Goal: Information Seeking & Learning: Find specific fact

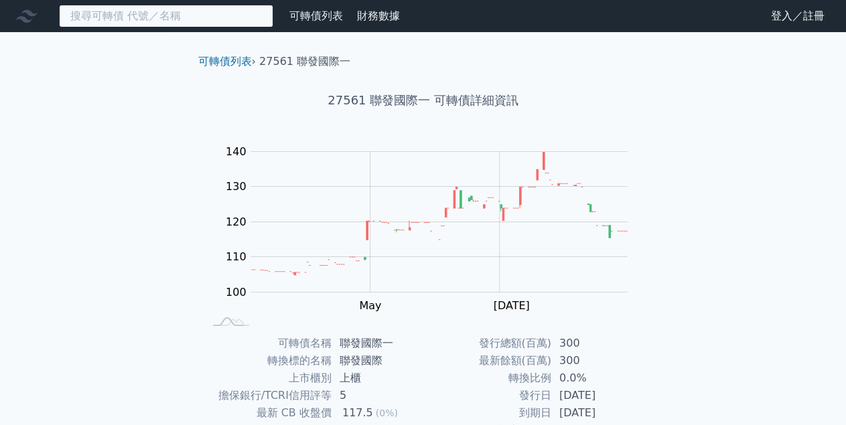
click at [155, 22] on input at bounding box center [166, 16] width 214 height 23
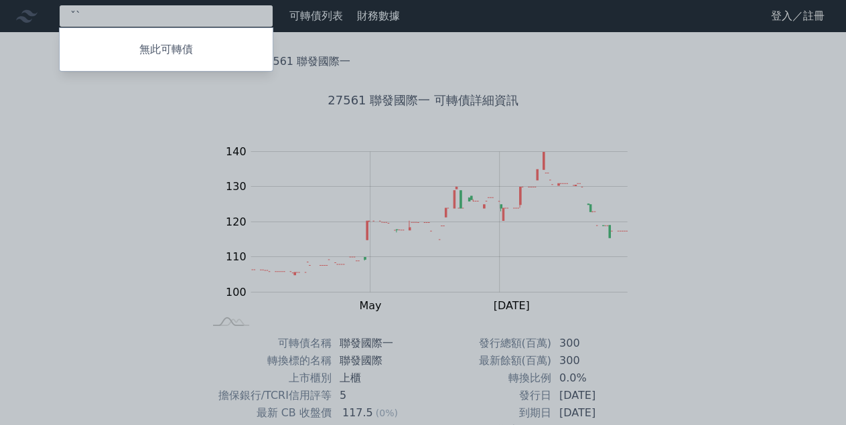
type input "ˇ"
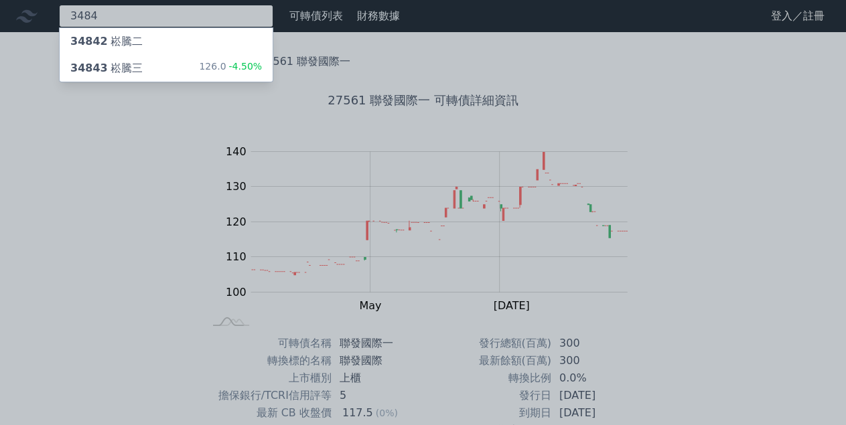
type input "3484"
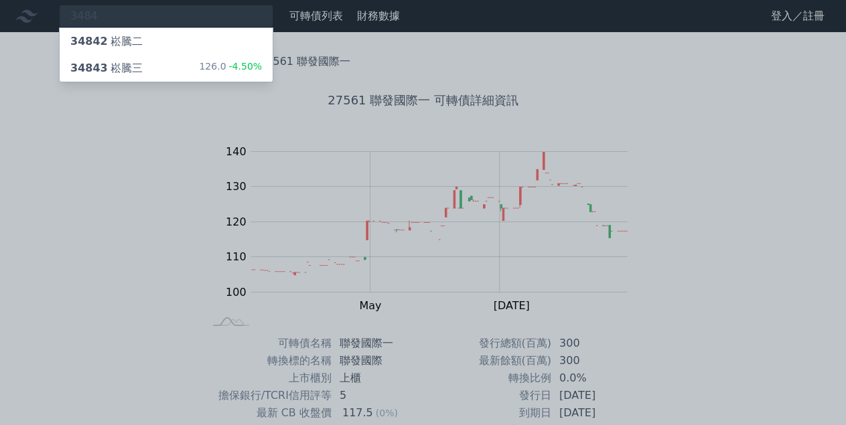
click at [175, 60] on div "34843 崧騰三 126.0 -4.50%" at bounding box center [166, 68] width 213 height 27
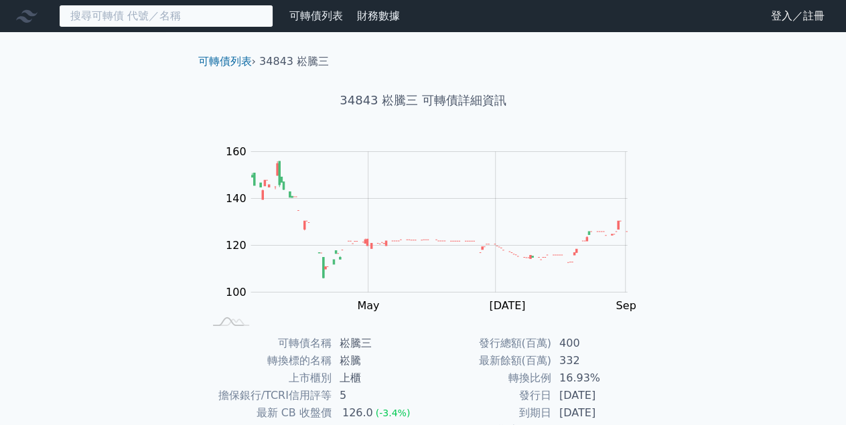
click at [102, 20] on input at bounding box center [166, 16] width 214 height 23
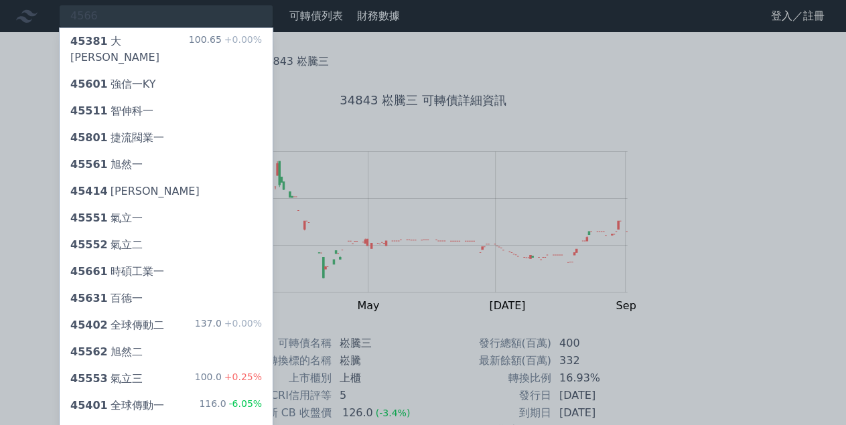
click at [127, 16] on div at bounding box center [423, 212] width 846 height 425
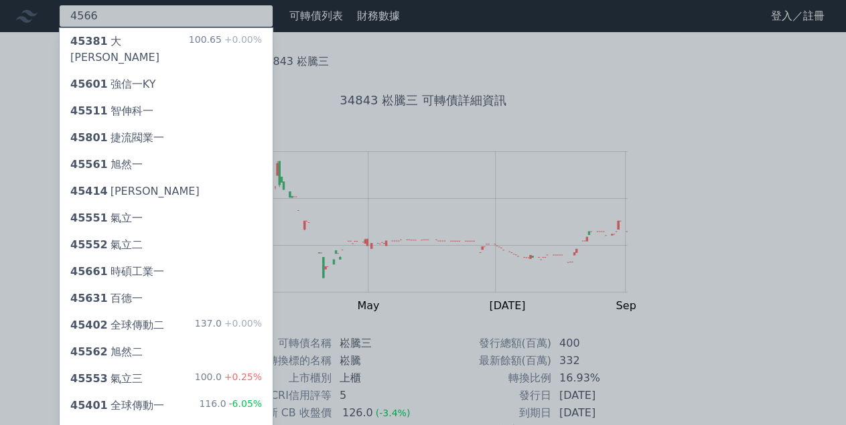
click at [127, 16] on input "4566" at bounding box center [166, 16] width 214 height 23
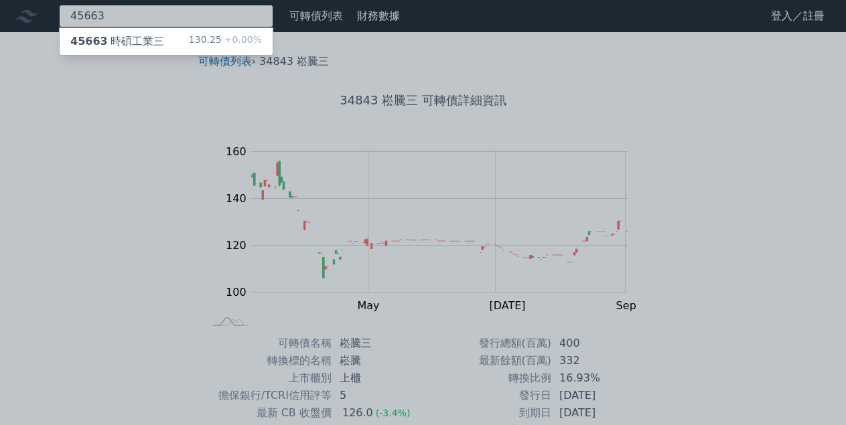
type input "45663"
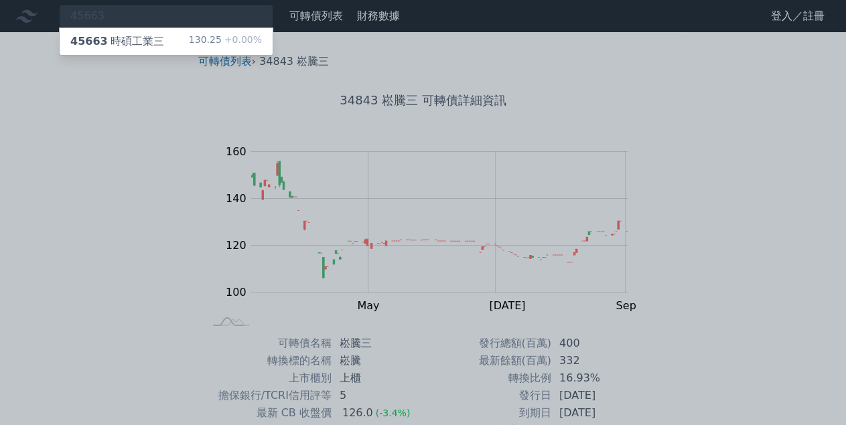
click at [131, 42] on div "45663 時碩工業三" at bounding box center [117, 41] width 94 height 16
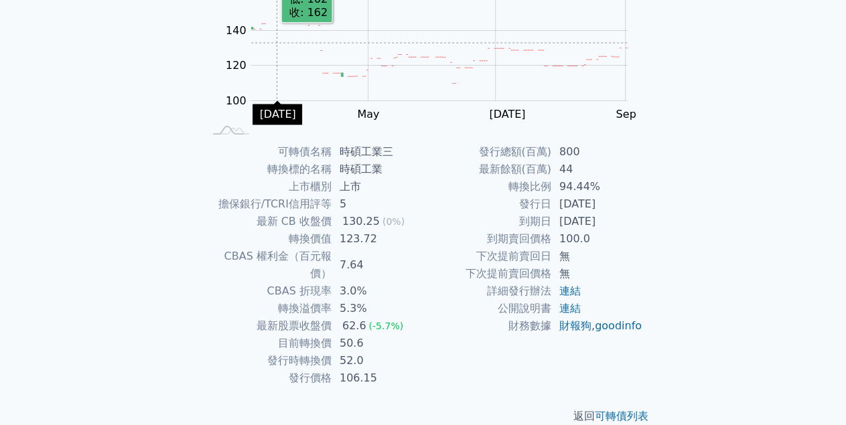
scroll to position [194, 0]
